Goal: Information Seeking & Learning: Learn about a topic

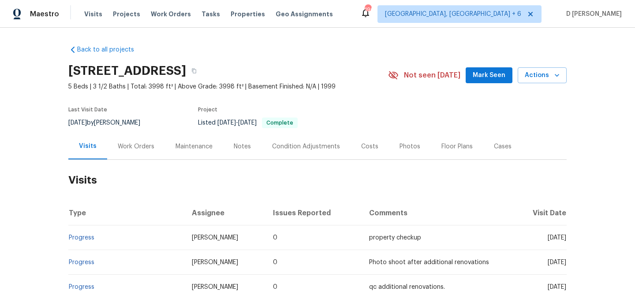
scroll to position [42, 0]
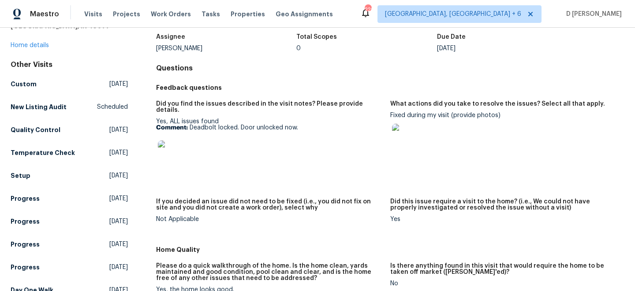
scroll to position [56, 0]
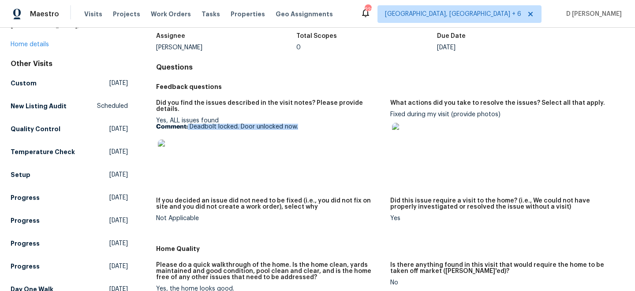
drag, startPoint x: 188, startPoint y: 119, endPoint x: 324, endPoint y: 120, distance: 135.8
click at [324, 124] on p "Comment: Deadbolt locked. Door unlocked now." at bounding box center [269, 127] width 227 height 6
copy p "Deadbolt locked. Door unlocked now."
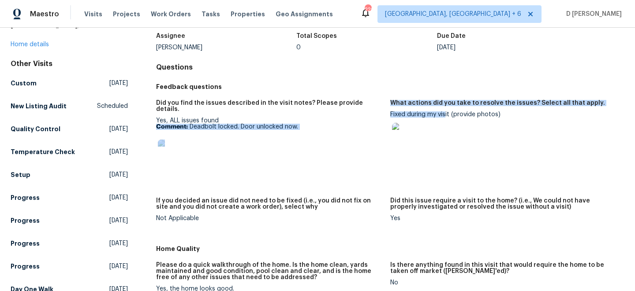
drag, startPoint x: 389, startPoint y: 113, endPoint x: 445, endPoint y: 114, distance: 55.6
click at [445, 114] on div "Did you find the issues described in the visit notes? Please provide details. Y…" at bounding box center [390, 168] width 468 height 146
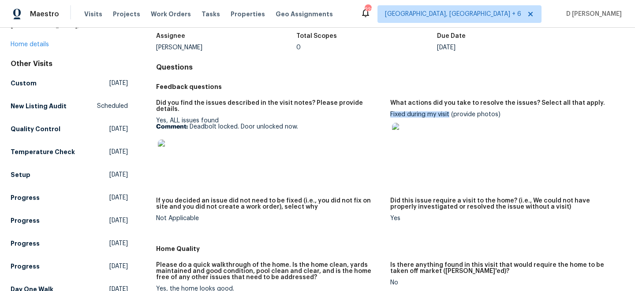
drag, startPoint x: 450, startPoint y: 114, endPoint x: 390, endPoint y: 113, distance: 60.0
click at [390, 113] on div "Fixed during my visit (provide photos)" at bounding box center [503, 134] width 227 height 45
copy div "Fixed during my visit"
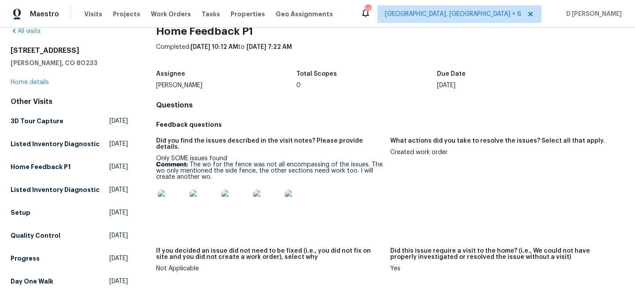
scroll to position [19, 0]
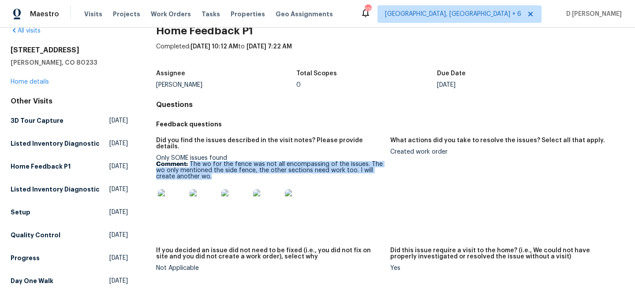
drag, startPoint x: 190, startPoint y: 157, endPoint x: 219, endPoint y: 170, distance: 32.2
click at [219, 170] on p "Comment: The wo for the fence was not all encompassing of the issues. The wo on…" at bounding box center [269, 170] width 227 height 19
copy p "The wo for the fence was not all encompassing of the issues. The wo only mentio…"
click at [25, 81] on link "Home details" at bounding box center [30, 82] width 38 height 6
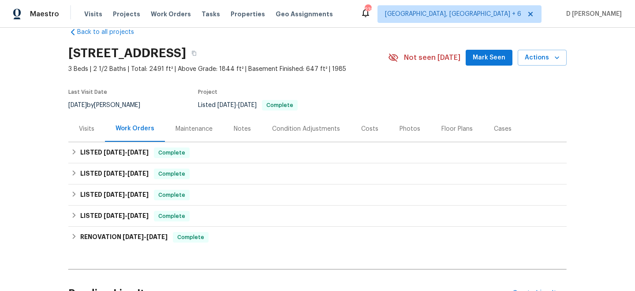
scroll to position [22, 0]
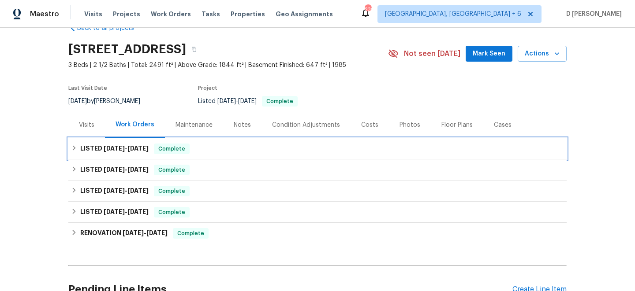
click at [75, 147] on icon at bounding box center [74, 148] width 6 height 6
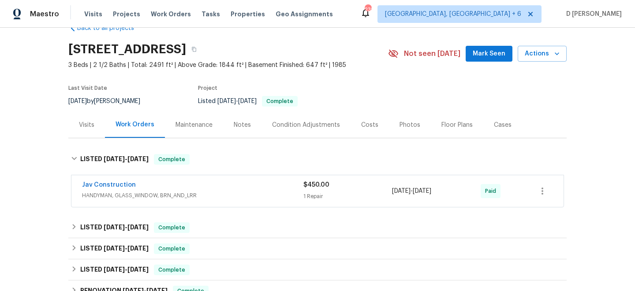
click at [81, 123] on div "Visits" at bounding box center [86, 125] width 15 height 9
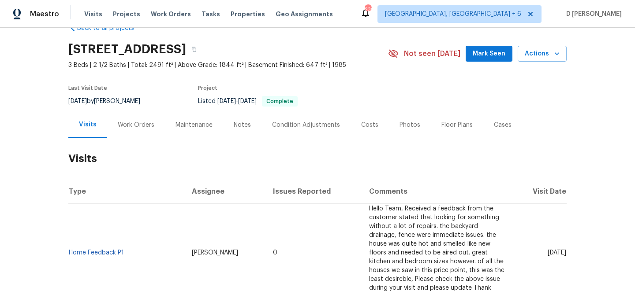
scroll to position [105, 0]
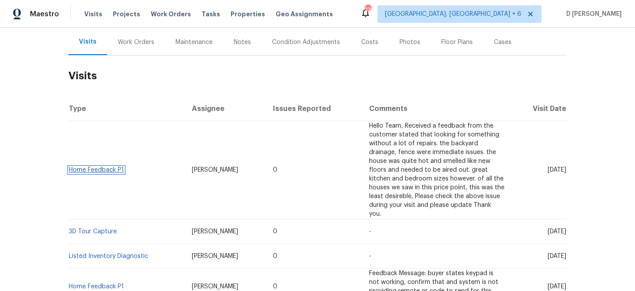
click at [96, 167] on link "Home Feedback P1" at bounding box center [96, 170] width 55 height 6
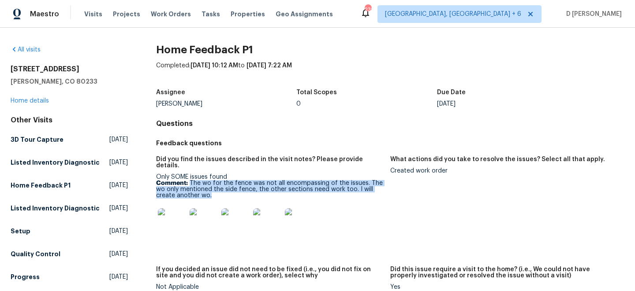
drag, startPoint x: 190, startPoint y: 176, endPoint x: 236, endPoint y: 190, distance: 48.0
click at [236, 190] on p "Comment: The wo for the fence was not all encompassing of the issues. The wo on…" at bounding box center [269, 189] width 227 height 19
copy p "The wo for the fence was not all encompassing of the issues. The wo only mentio…"
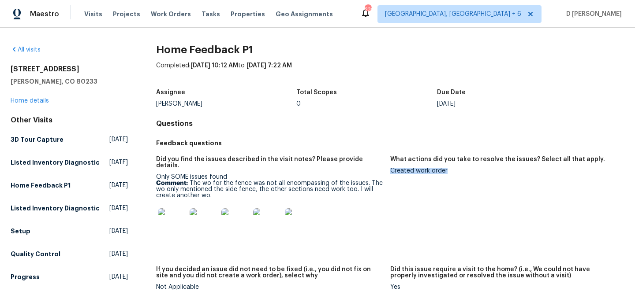
drag, startPoint x: 390, startPoint y: 171, endPoint x: 458, endPoint y: 174, distance: 67.5
click at [459, 174] on figure "What actions did you take to resolve the issues? Select all that apply. Created…" at bounding box center [507, 207] width 234 height 100
copy div "Created work order"
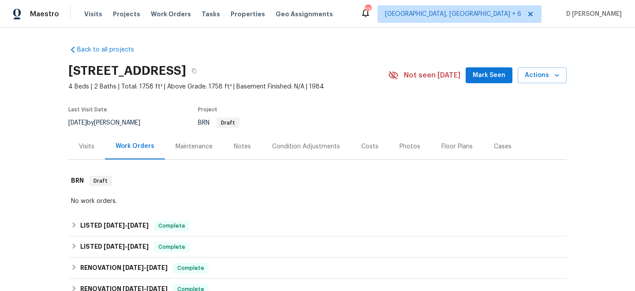
scroll to position [97, 0]
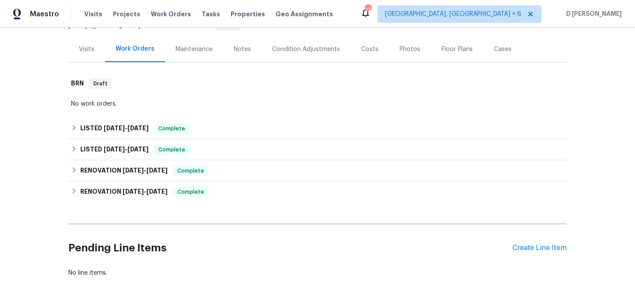
click at [94, 51] on div "Visits" at bounding box center [86, 49] width 15 height 9
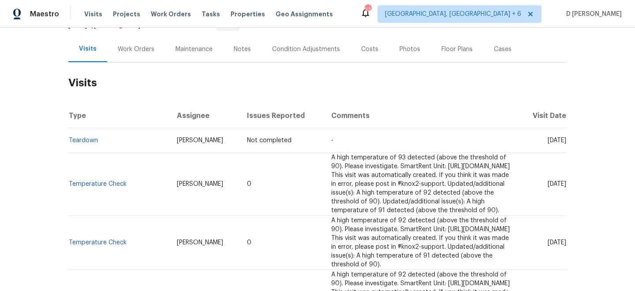
click at [128, 49] on div "Work Orders" at bounding box center [136, 49] width 37 height 9
